Goal: Task Accomplishment & Management: Manage account settings

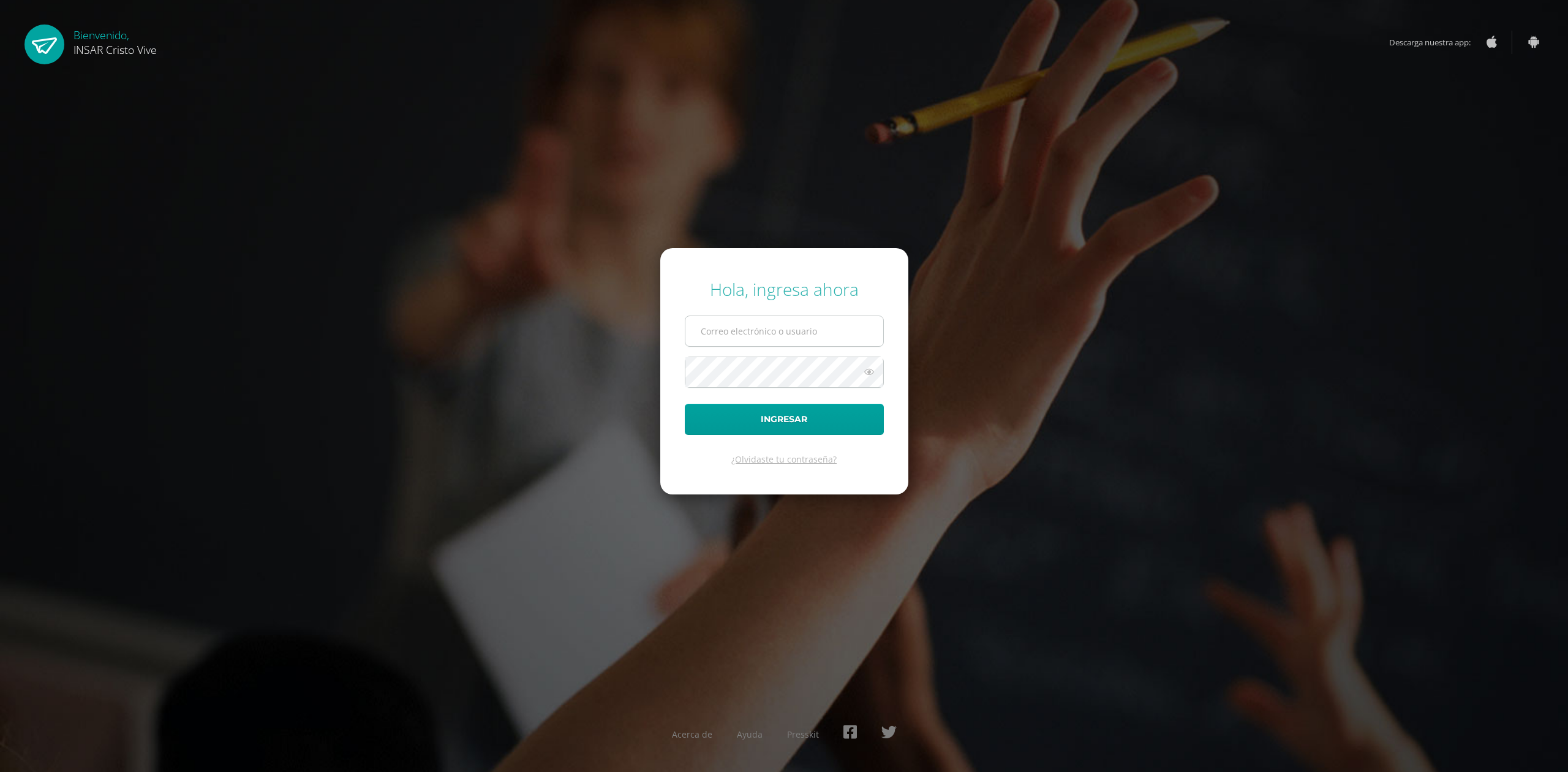
click at [727, 332] on input "text" at bounding box center [784, 331] width 198 height 30
type input "[EMAIL_ADDRESS][DOMAIN_NAME]"
click at [758, 417] on button "Ingresar" at bounding box center [784, 419] width 199 height 31
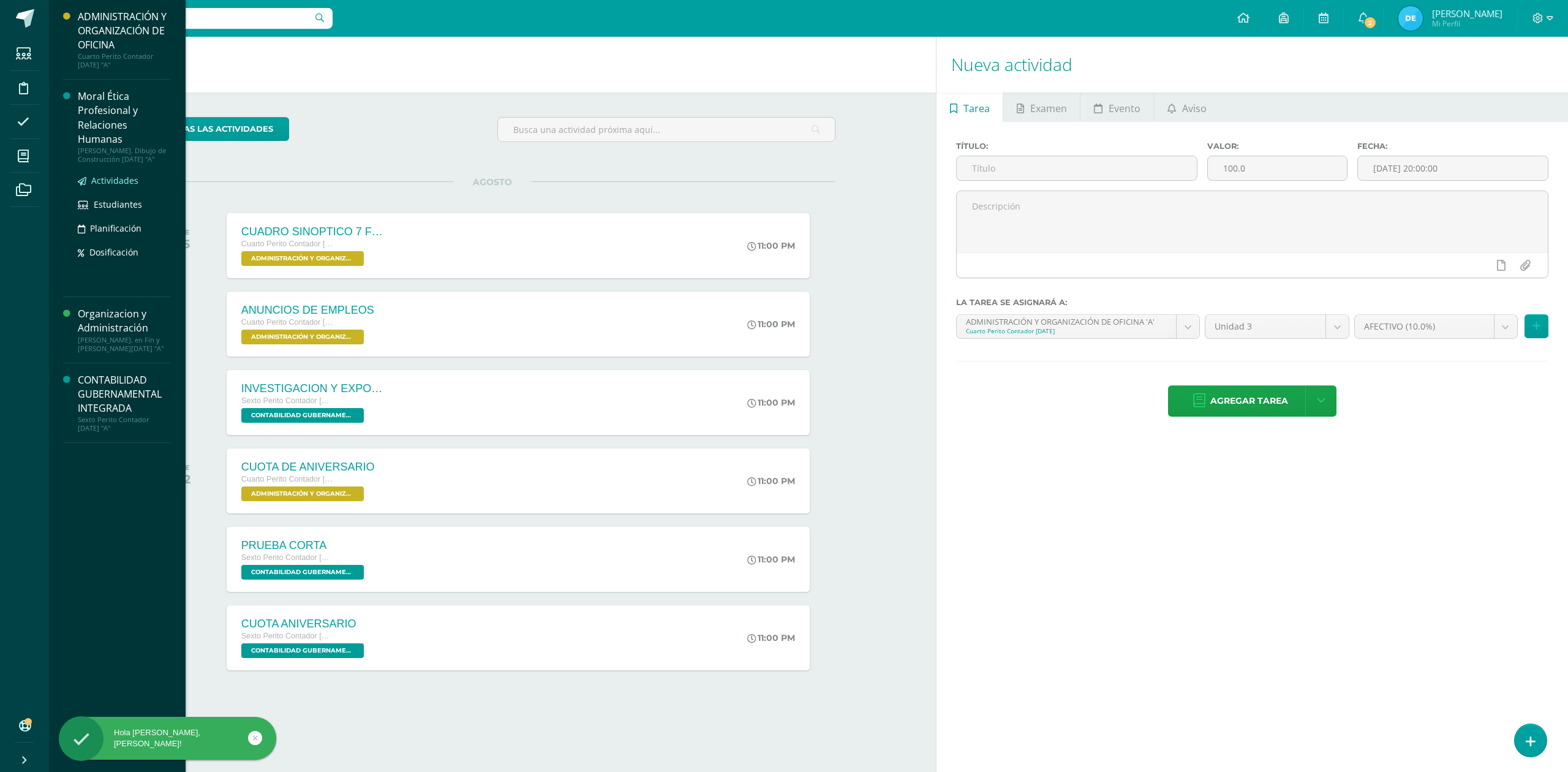
click at [114, 180] on span "Actividades" at bounding box center [114, 180] width 47 height 12
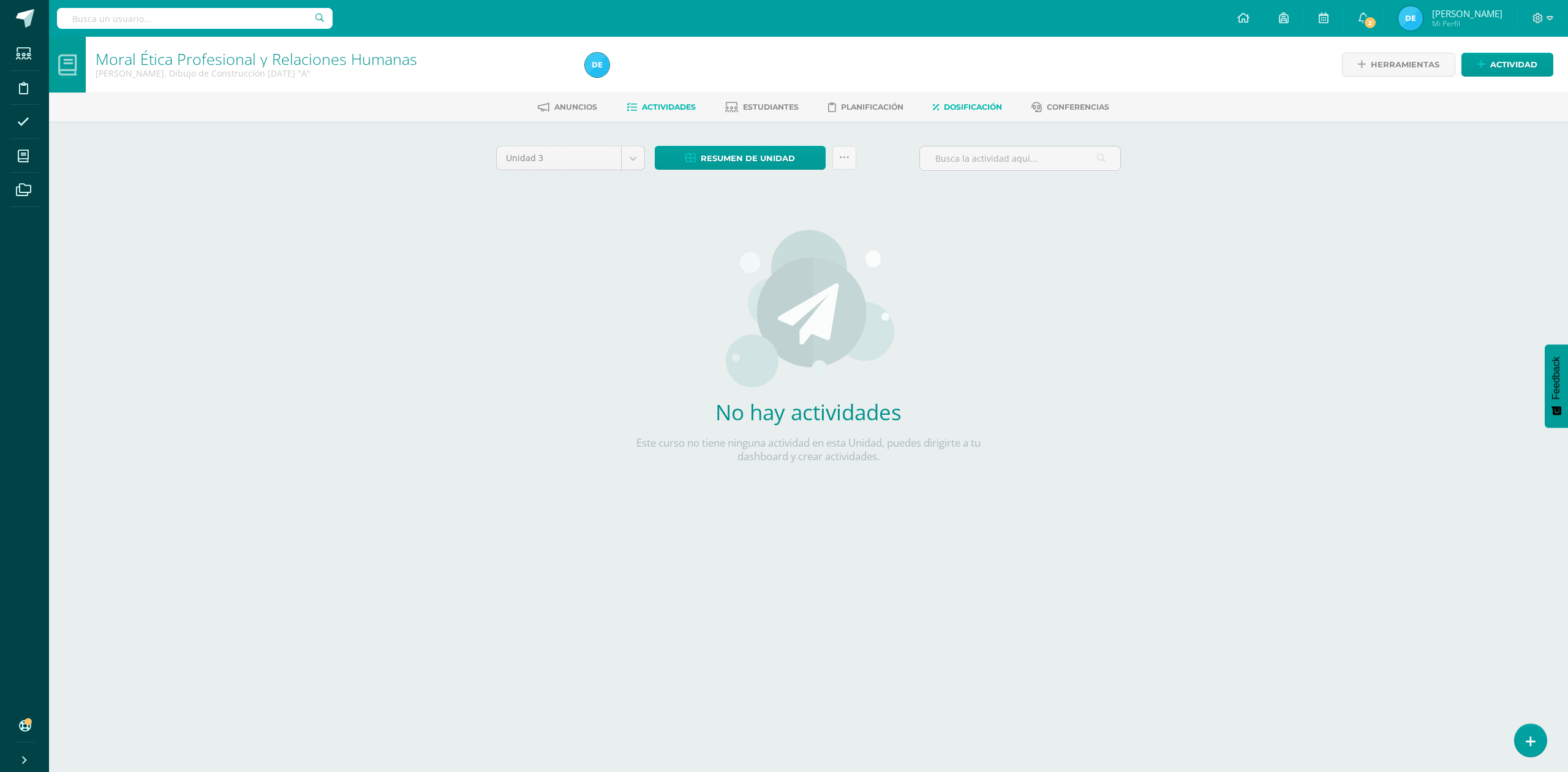
click at [994, 109] on span "Dosificación" at bounding box center [973, 107] width 58 height 9
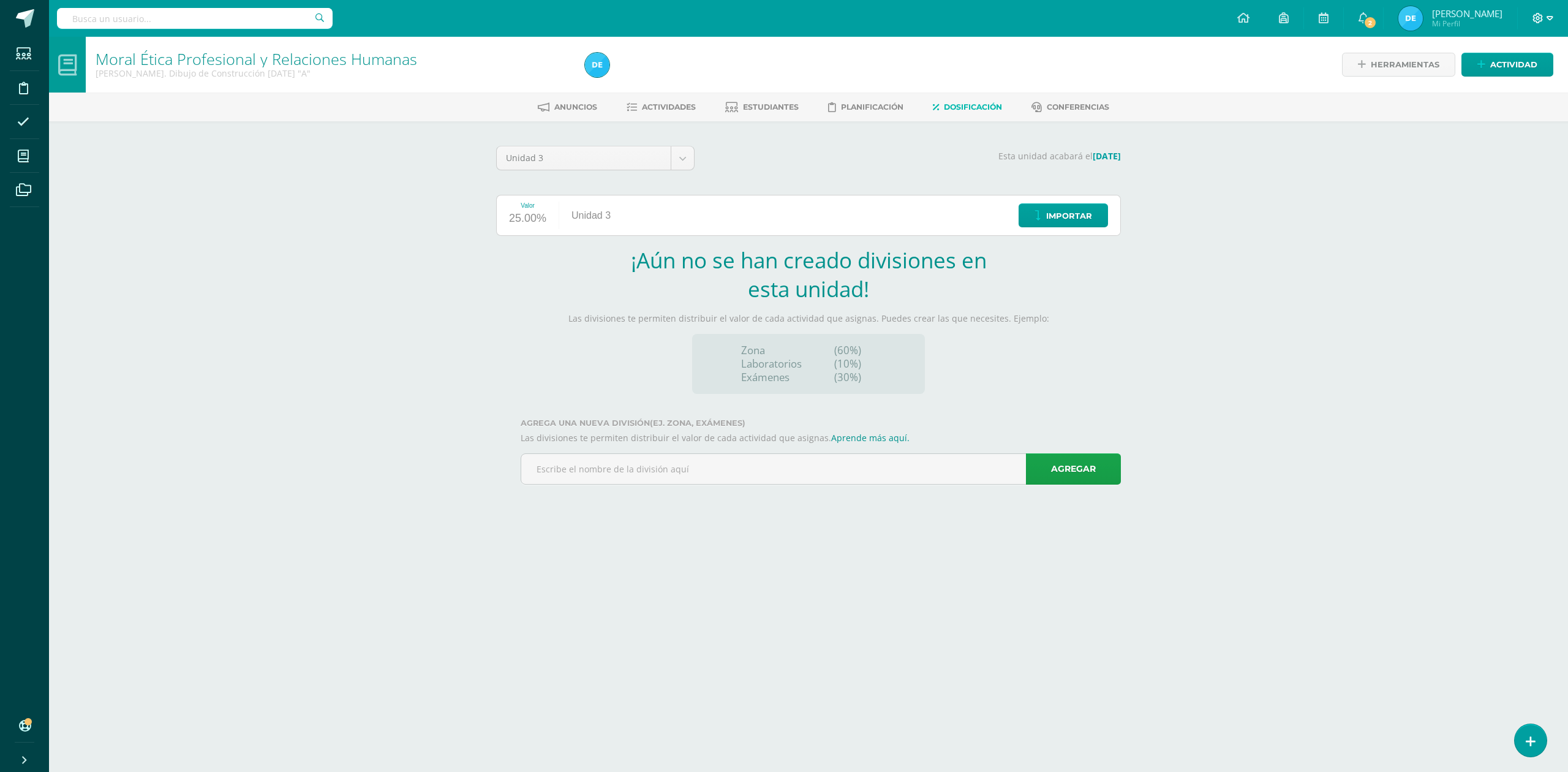
click at [1550, 18] on icon at bounding box center [1550, 18] width 7 height 5
click at [1513, 86] on span "Cerrar sesión" at bounding box center [1512, 83] width 55 height 12
